Goal: Task Accomplishment & Management: Manage account settings

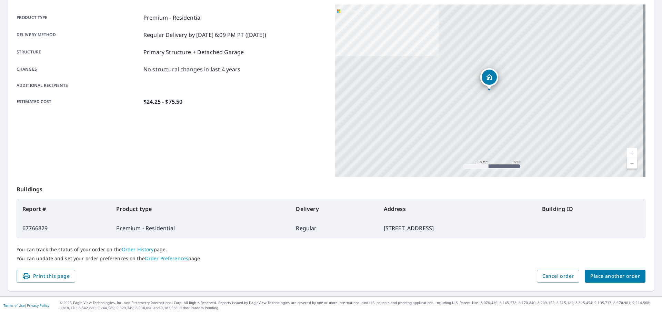
scroll to position [57, 0]
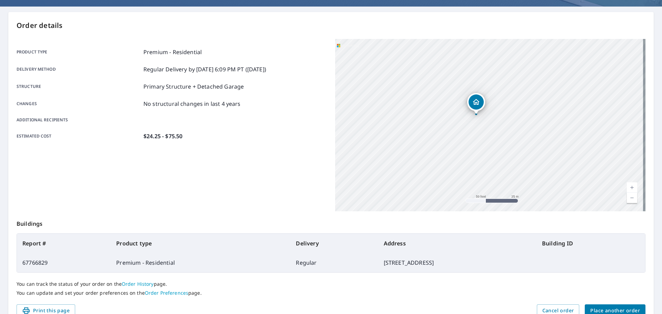
drag, startPoint x: 554, startPoint y: 112, endPoint x: 487, endPoint y: 146, distance: 74.4
click at [487, 146] on div "[STREET_ADDRESS][PERSON_NAME]" at bounding box center [490, 125] width 310 height 172
drag, startPoint x: 447, startPoint y: 141, endPoint x: 500, endPoint y: 78, distance: 82.4
click at [502, 78] on div "[STREET_ADDRESS][PERSON_NAME]" at bounding box center [490, 125] width 310 height 172
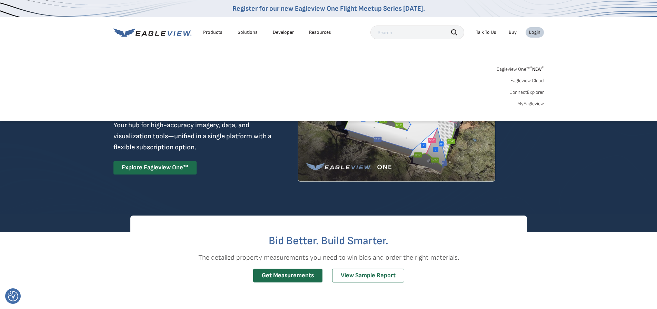
click at [535, 104] on link "MyEagleview" at bounding box center [530, 104] width 27 height 6
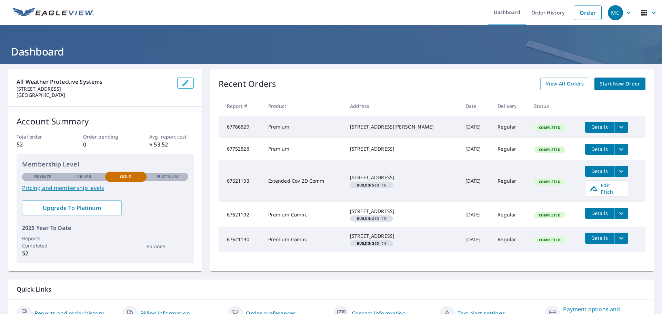
click at [613, 13] on div "MC" at bounding box center [615, 12] width 15 height 15
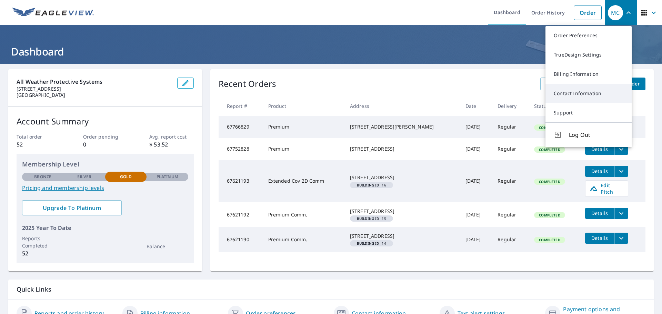
click at [581, 94] on link "Contact Information" at bounding box center [588, 93] width 86 height 19
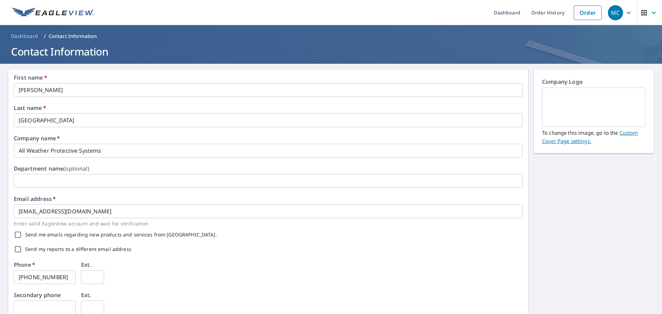
click at [625, 133] on link "Custom Cover Page settings." at bounding box center [590, 136] width 96 height 15
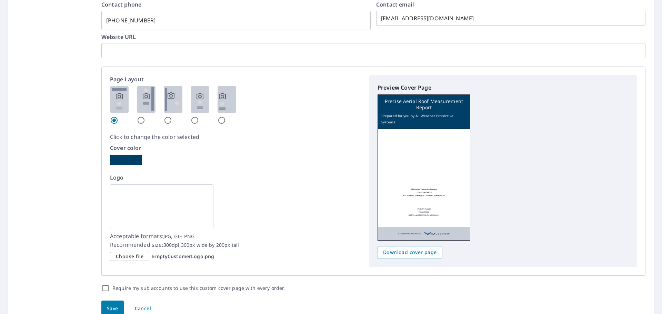
scroll to position [345, 0]
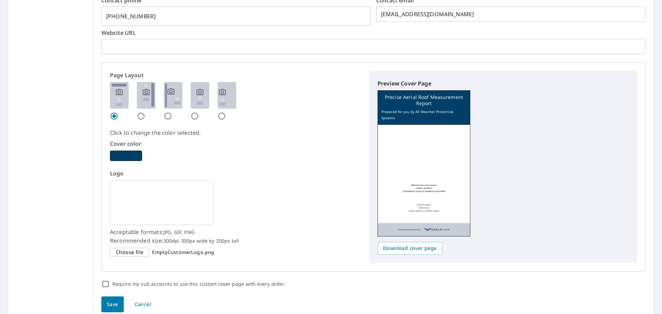
click at [129, 252] on span "Choose file" at bounding box center [130, 252] width 28 height 9
click at [0, 0] on input "Choose file EmptyCustomerLogo.png" at bounding box center [0, 0] width 0 height 0
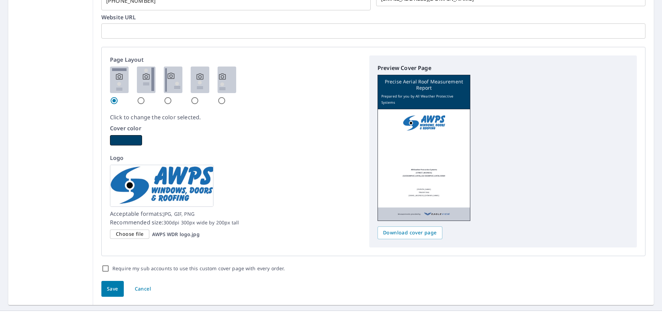
scroll to position [368, 0]
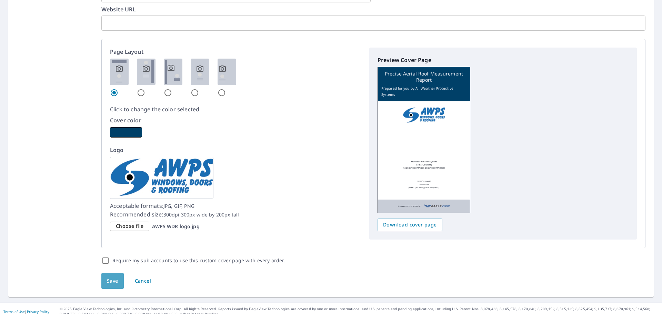
click at [110, 273] on button "Save" at bounding box center [112, 281] width 22 height 16
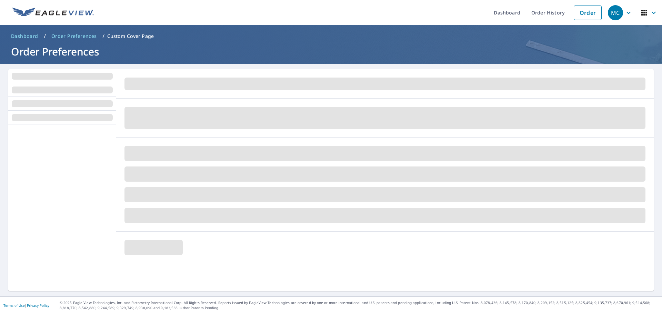
scroll to position [0, 0]
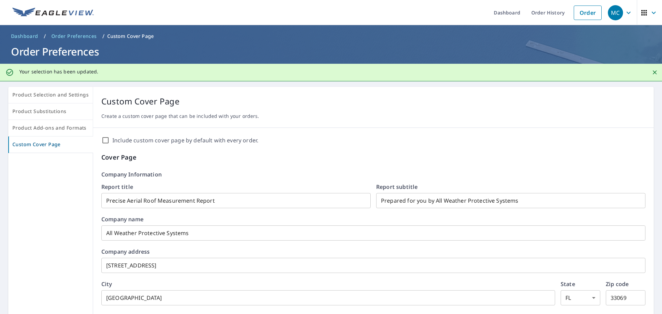
click at [614, 13] on div "MC" at bounding box center [615, 12] width 15 height 15
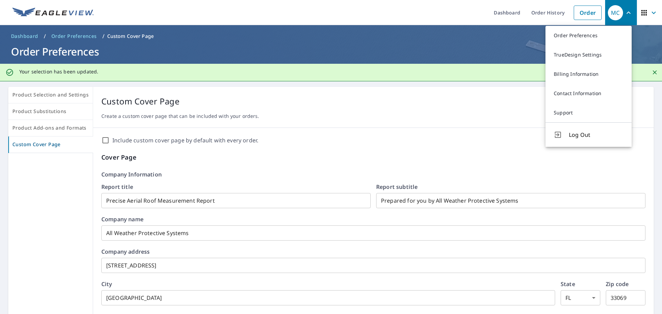
click at [649, 11] on icon "button" at bounding box center [653, 13] width 8 height 8
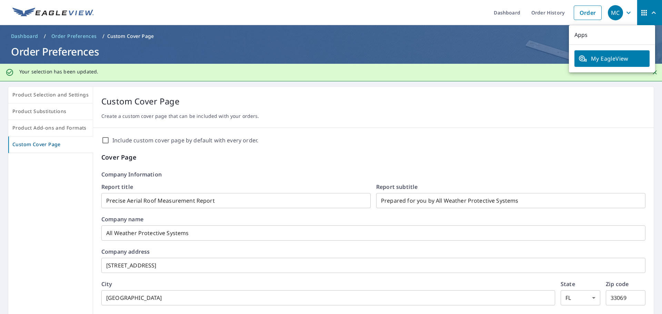
click at [612, 56] on span "My EagleView" at bounding box center [611, 58] width 67 height 8
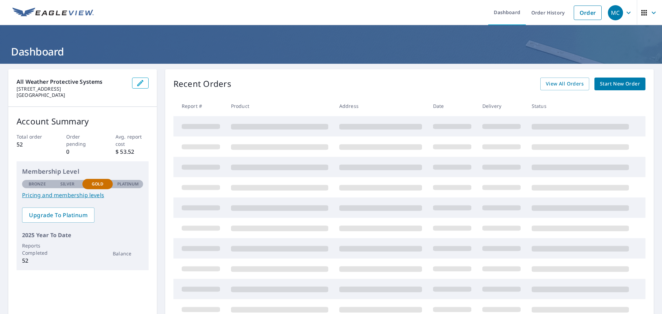
click at [624, 13] on icon "button" at bounding box center [628, 13] width 8 height 8
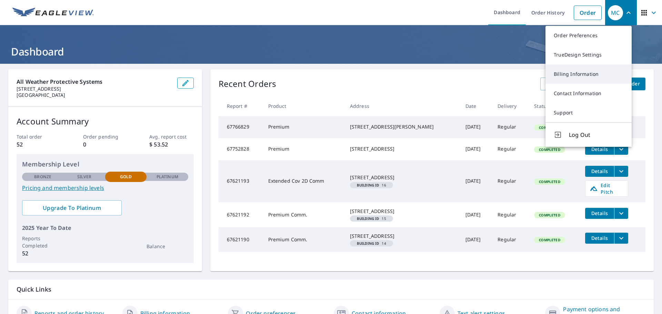
click at [573, 75] on link "Billing Information" at bounding box center [588, 73] width 86 height 19
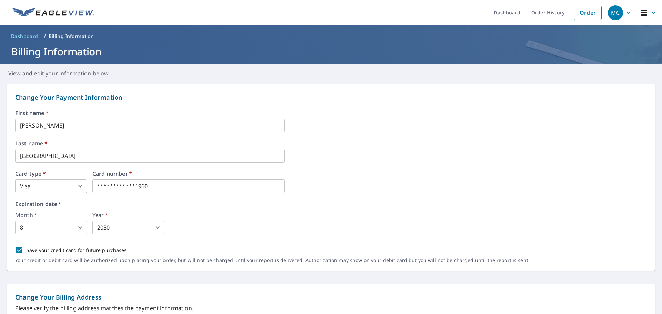
click at [624, 14] on icon "button" at bounding box center [628, 13] width 8 height 8
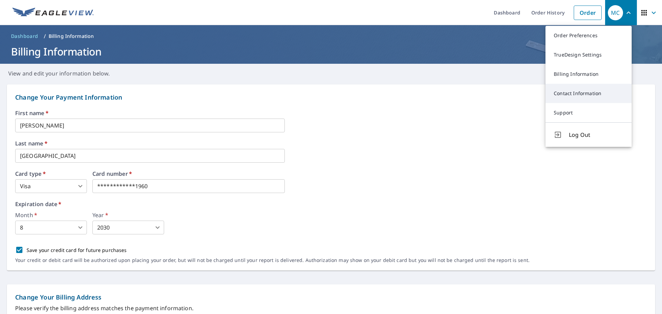
click at [583, 94] on link "Contact Information" at bounding box center [588, 93] width 86 height 19
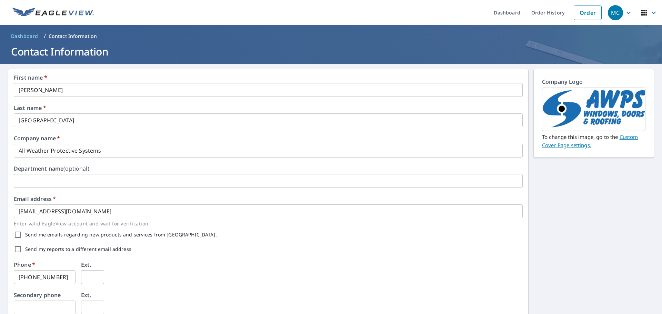
click at [617, 12] on div "MC" at bounding box center [615, 12] width 15 height 15
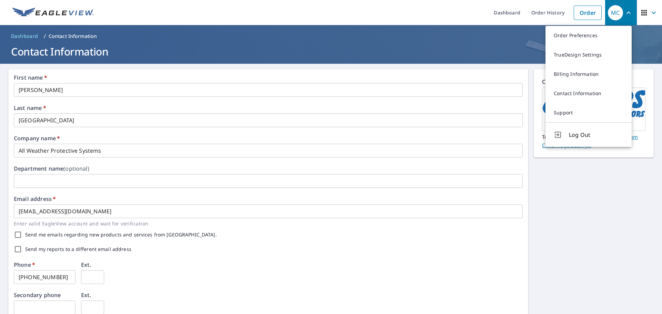
click at [605, 13] on button "MC" at bounding box center [621, 12] width 32 height 25
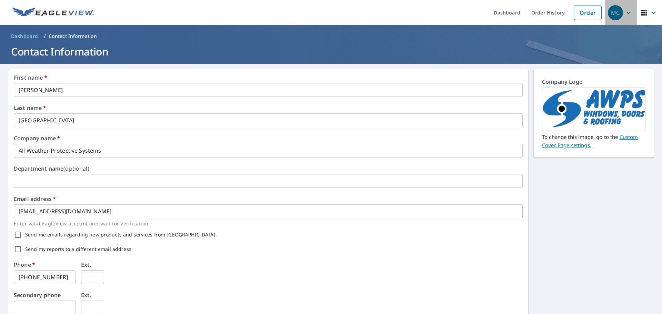
click at [608, 12] on div "MC" at bounding box center [615, 12] width 15 height 15
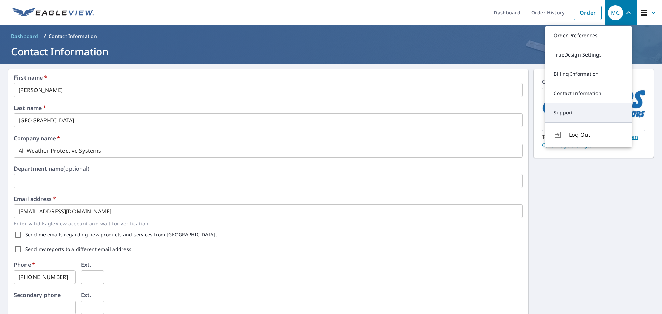
click at [570, 113] on link "Support" at bounding box center [588, 112] width 86 height 19
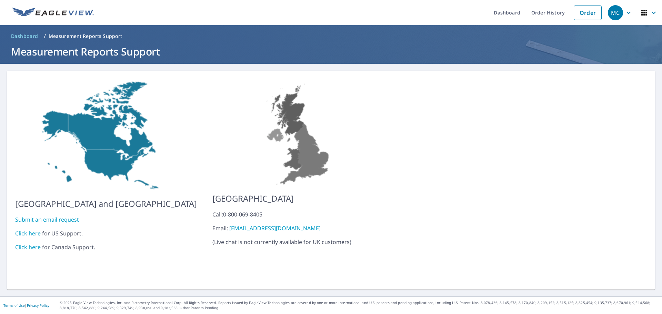
click at [613, 12] on div "MC" at bounding box center [615, 12] width 15 height 15
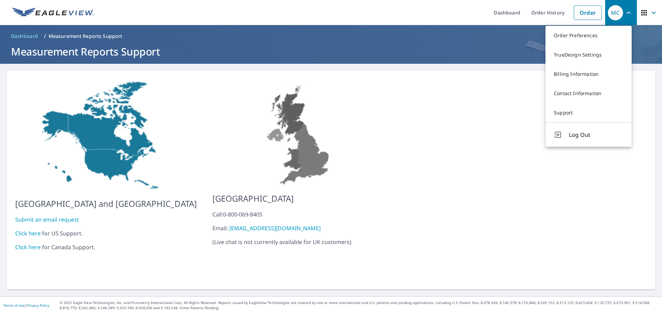
click at [643, 10] on span "button" at bounding box center [649, 12] width 19 height 17
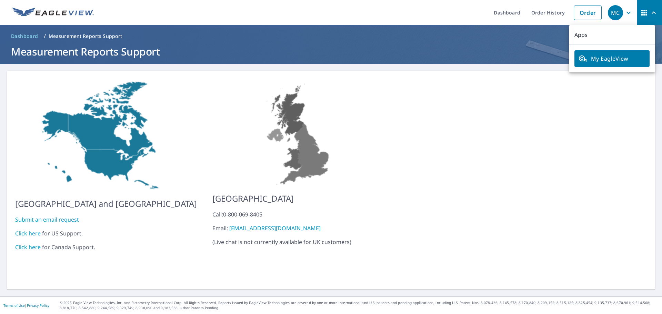
click at [616, 9] on div "MC" at bounding box center [615, 12] width 15 height 15
